Goal: Connect with others: Connect with others

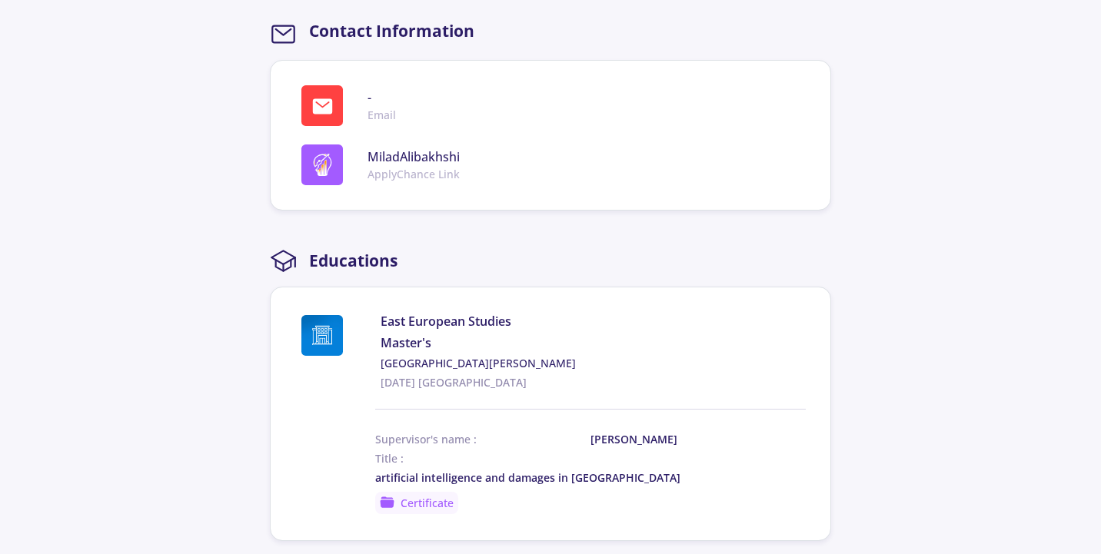
scroll to position [730, 0]
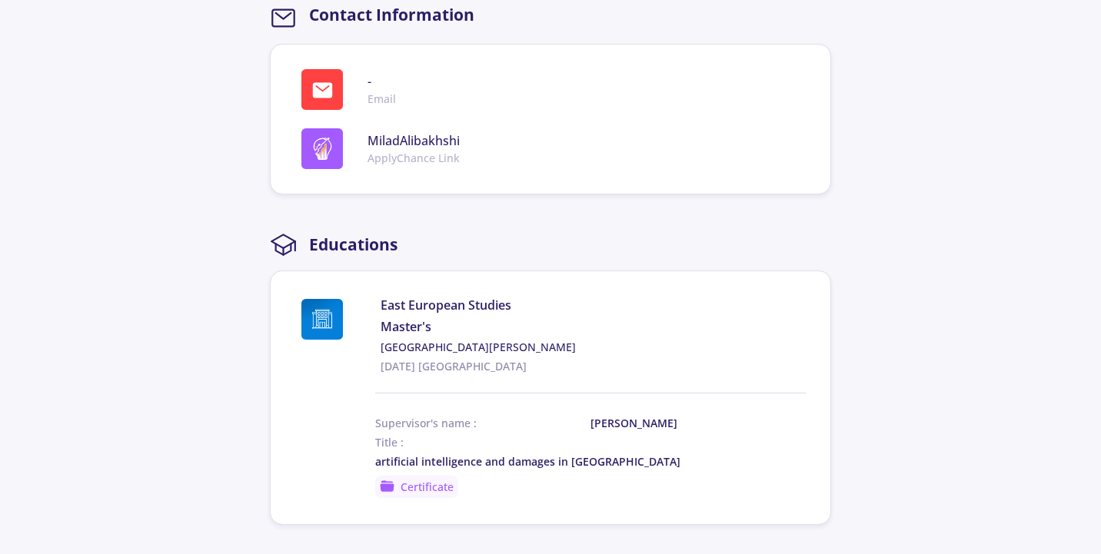
drag, startPoint x: 1100, startPoint y: 351, endPoint x: 1106, endPoint y: 385, distance: 35.0
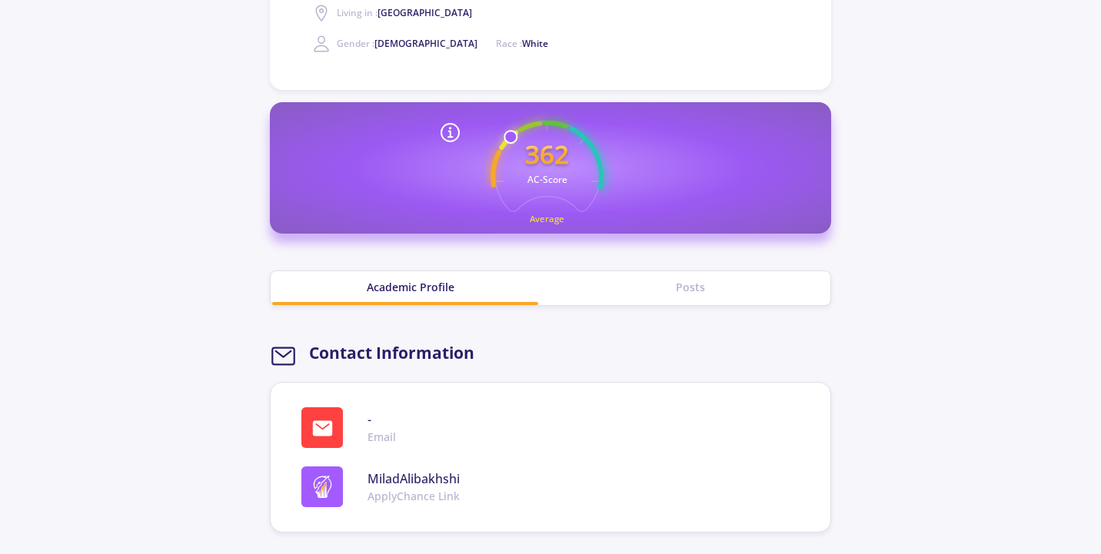
scroll to position [367, 0]
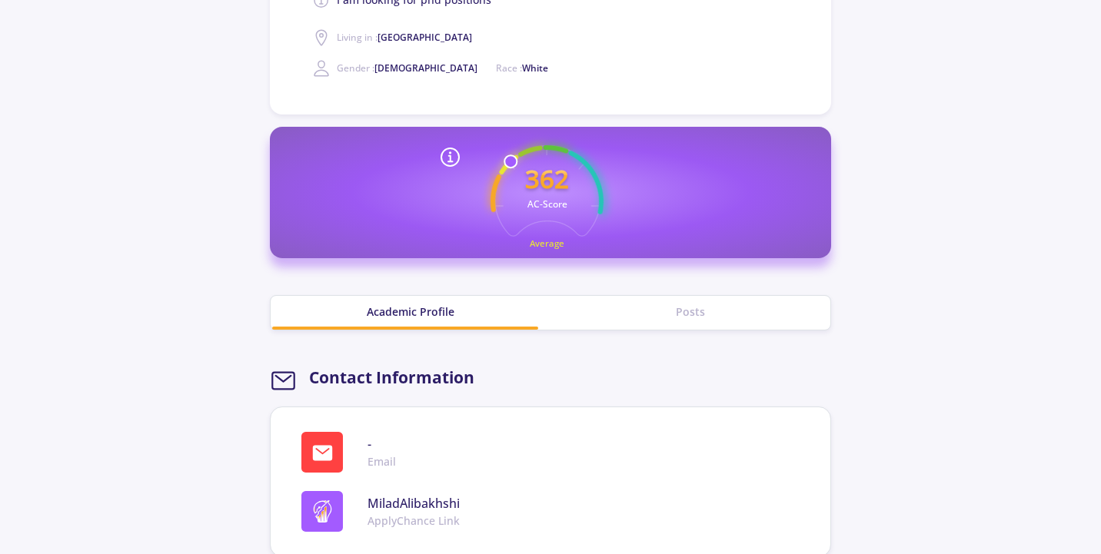
click at [730, 318] on div "Posts" at bounding box center [690, 312] width 280 height 16
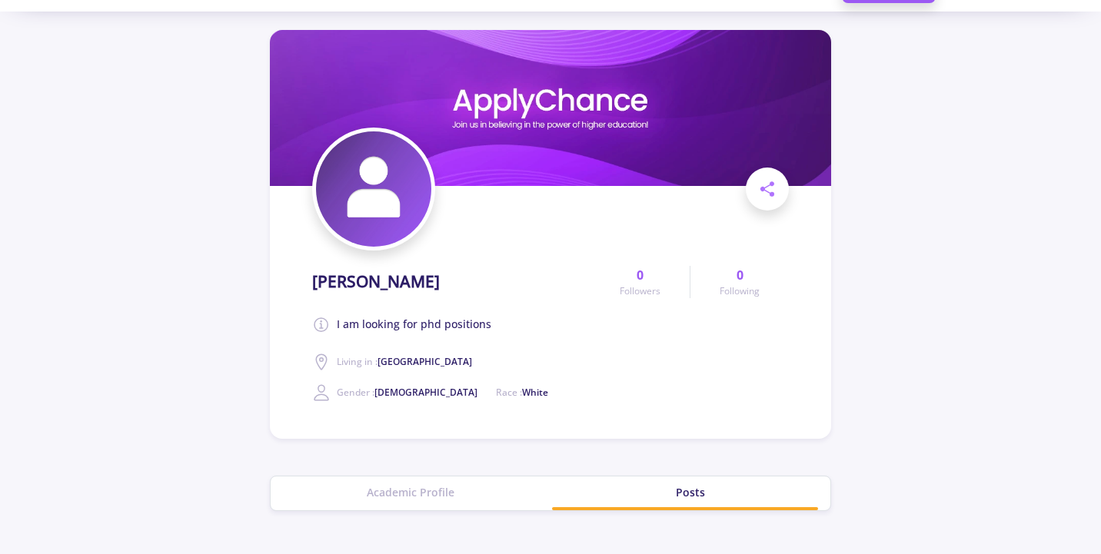
scroll to position [0, 0]
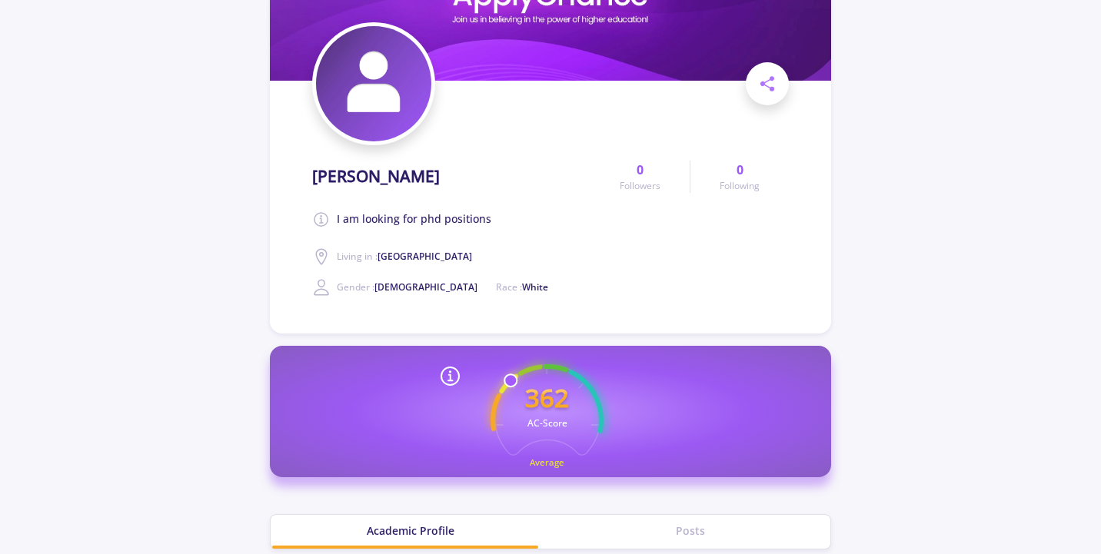
scroll to position [68, 0]
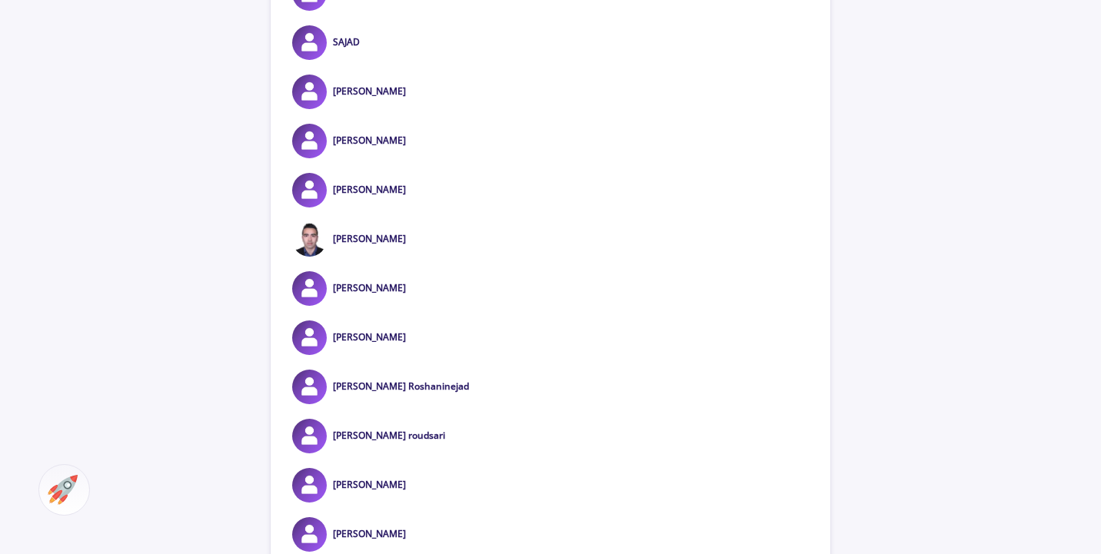
scroll to position [979, 0]
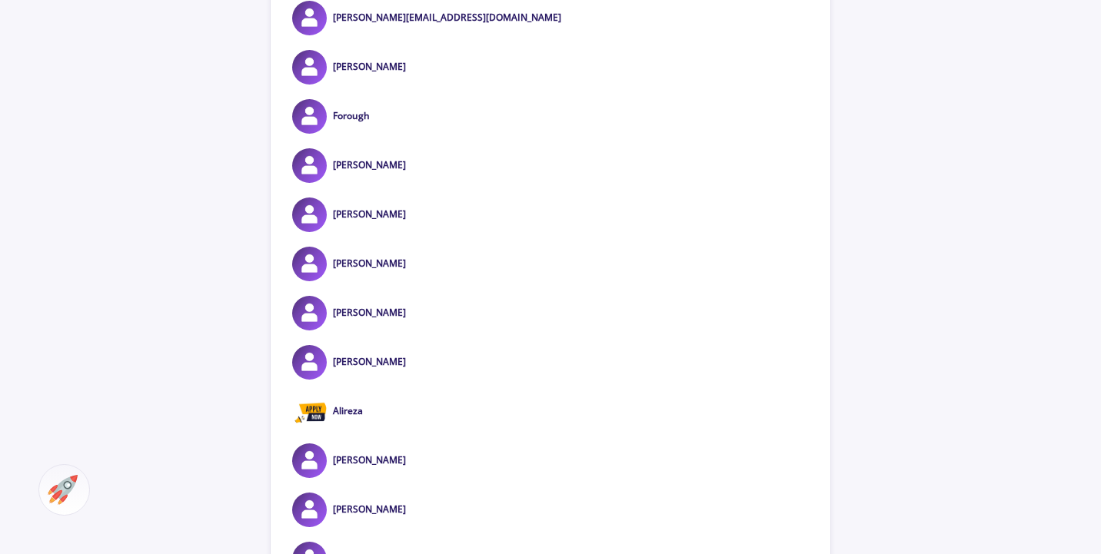
scroll to position [1676, 0]
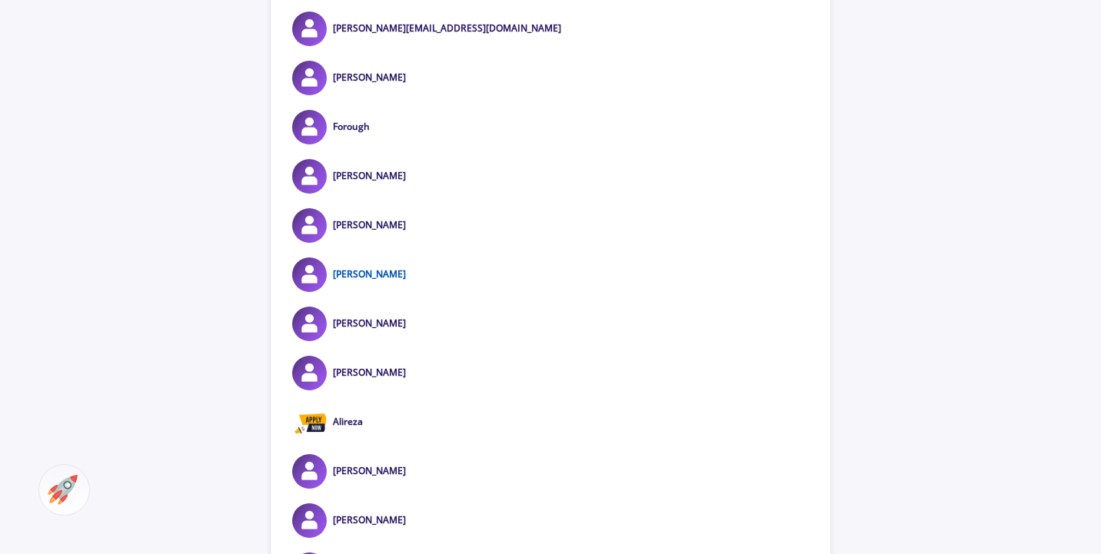
click at [345, 281] on link "[PERSON_NAME]" at bounding box center [369, 274] width 73 height 13
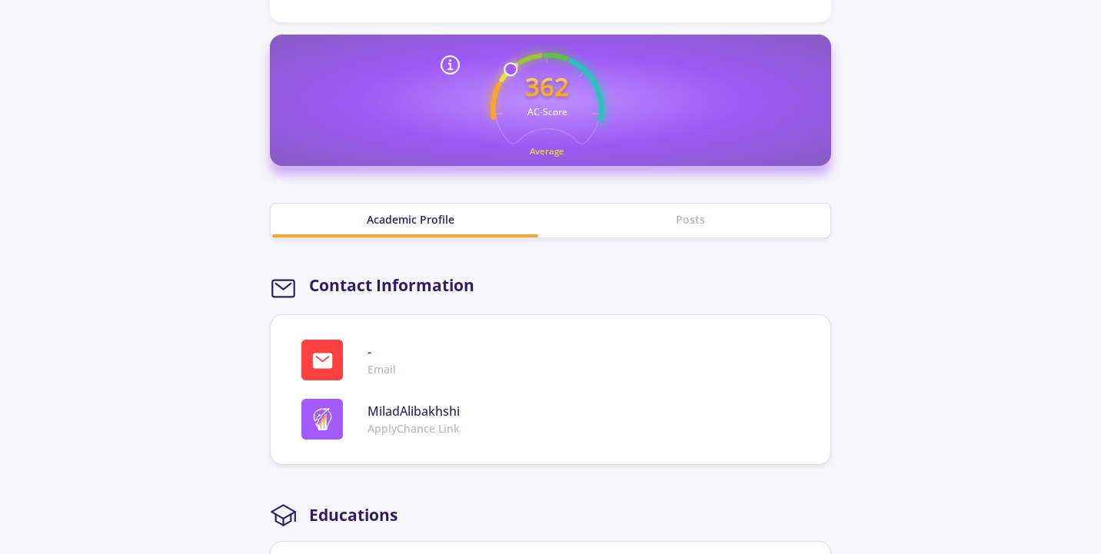
click at [1099, 218] on section "[PERSON_NAME] am looking for phd positions Living in : [GEOGRAPHIC_DATA] Gender…" at bounding box center [550, 344] width 1101 height 1498
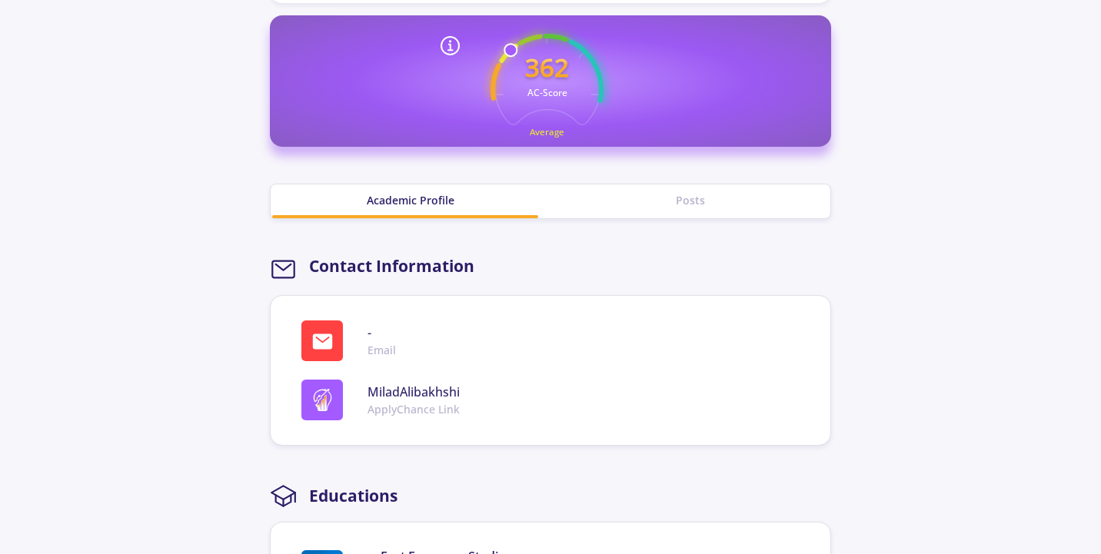
scroll to position [0, 0]
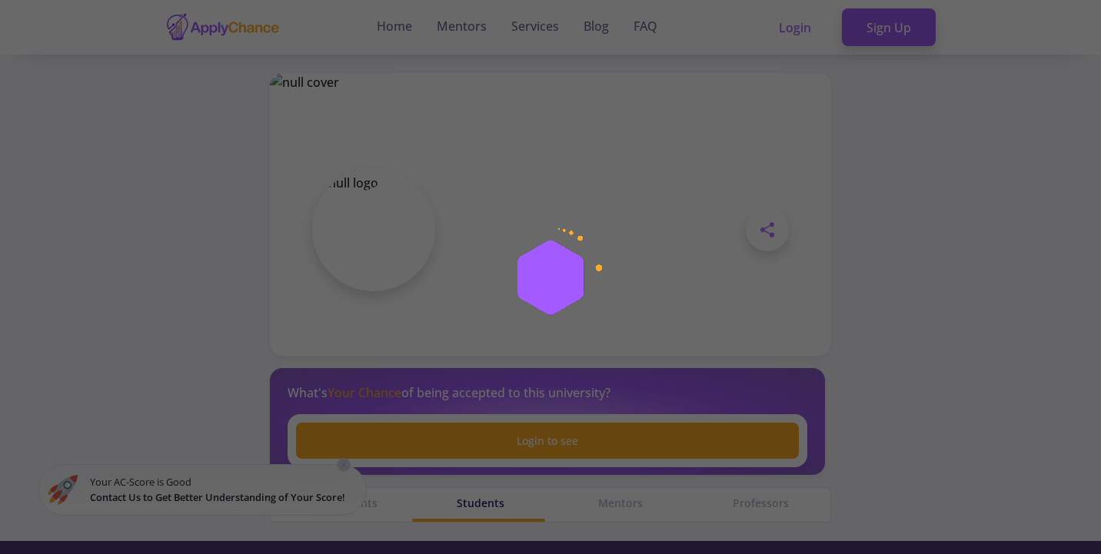
scroll to position [386, 0]
